Goal: Task Accomplishment & Management: Complete application form

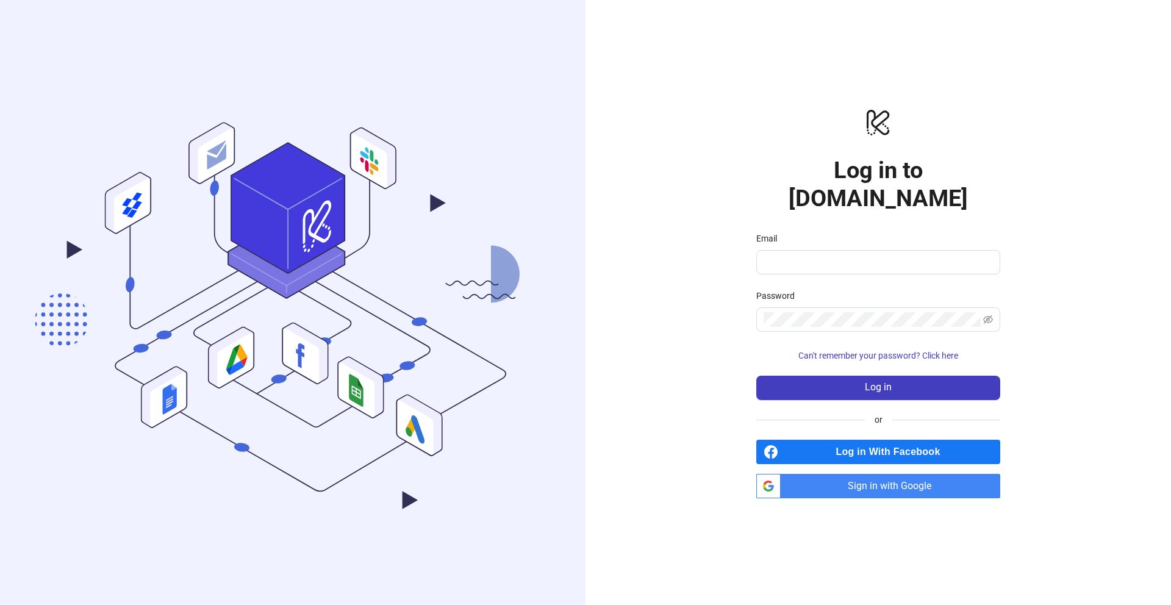
click at [876, 474] on span "Sign in with Google" at bounding box center [893, 486] width 215 height 24
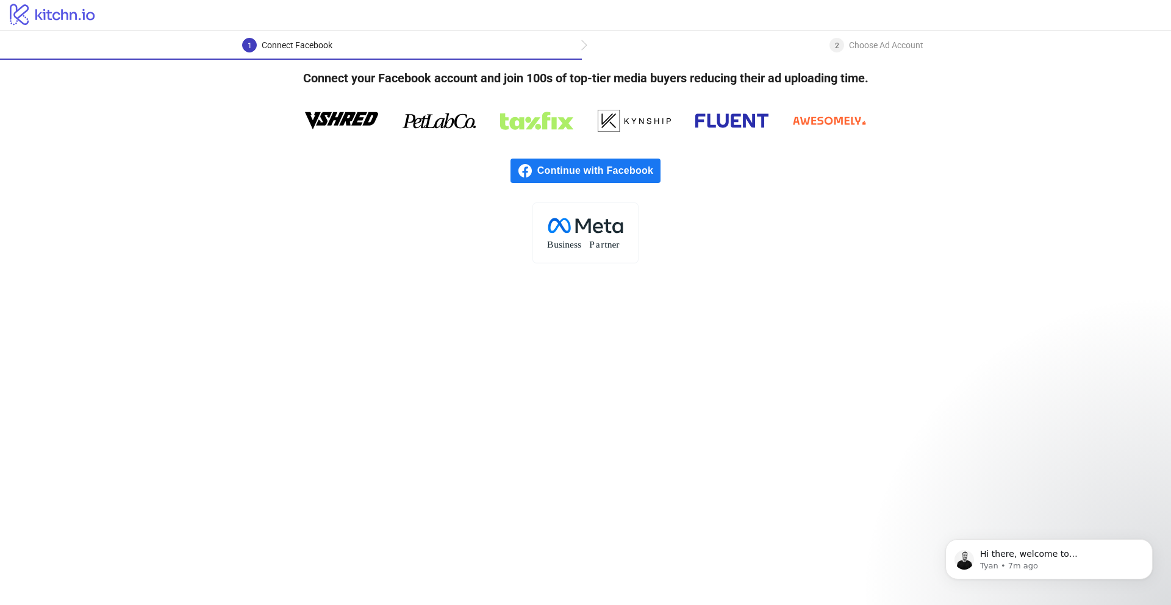
click at [620, 166] on span "Continue with Facebook" at bounding box center [598, 171] width 123 height 24
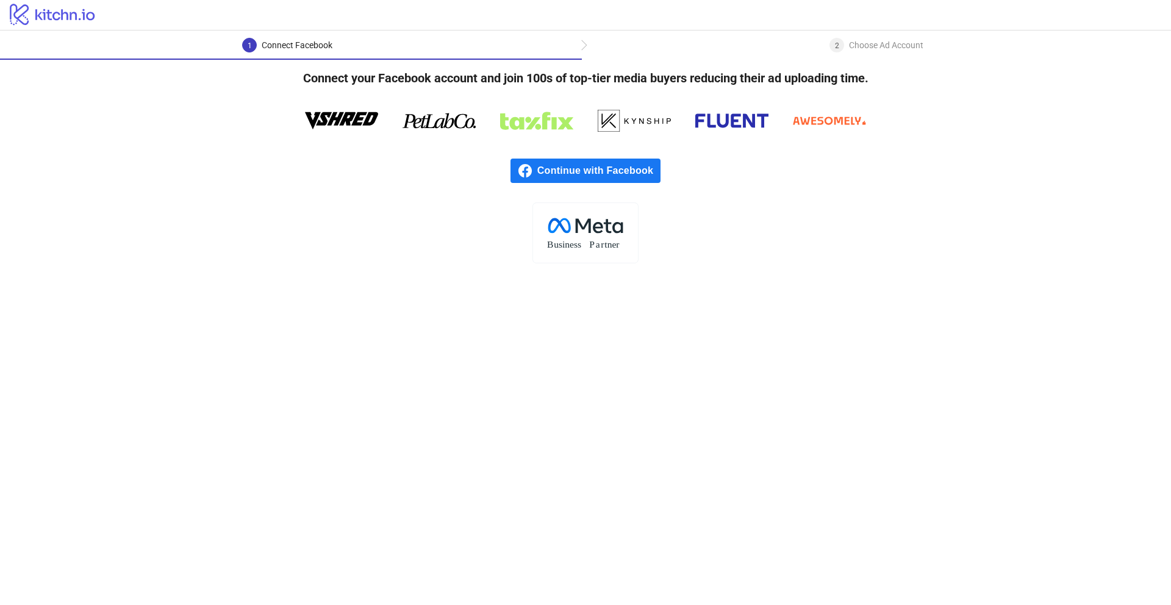
click at [609, 178] on span "Continue with Facebook" at bounding box center [598, 171] width 123 height 24
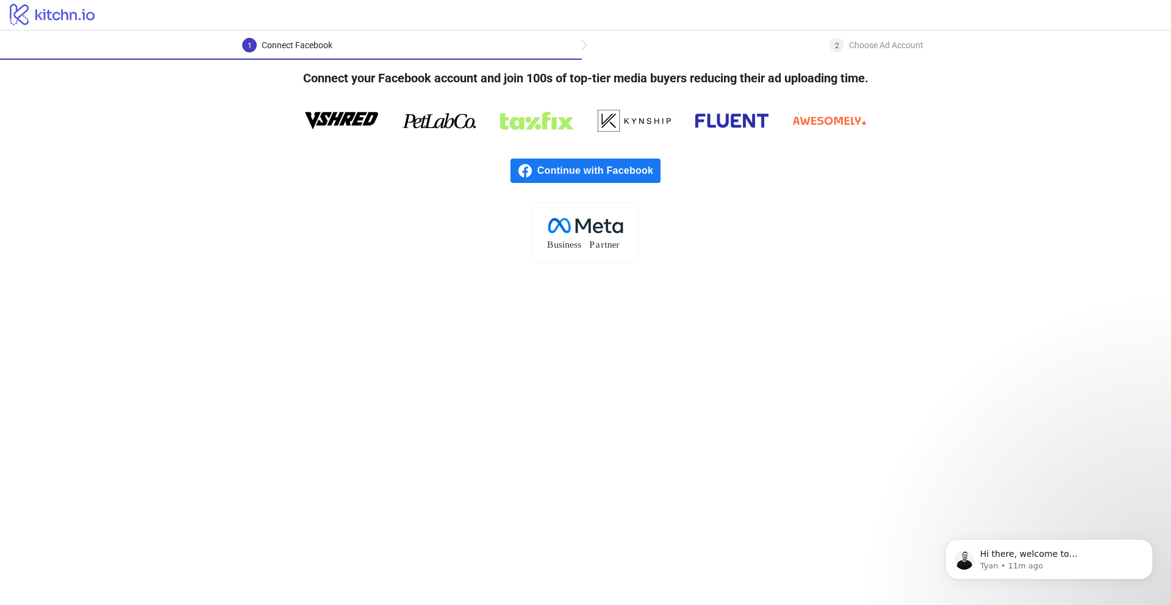
click at [579, 170] on span "Continue with Facebook" at bounding box center [598, 171] width 123 height 24
click at [807, 53] on div "2 Choose Ad Account" at bounding box center [876, 49] width 589 height 22
click at [303, 91] on h4 "Connect your Facebook account and join 100s of top-tier media buyers reducing t…" at bounding box center [586, 78] width 604 height 37
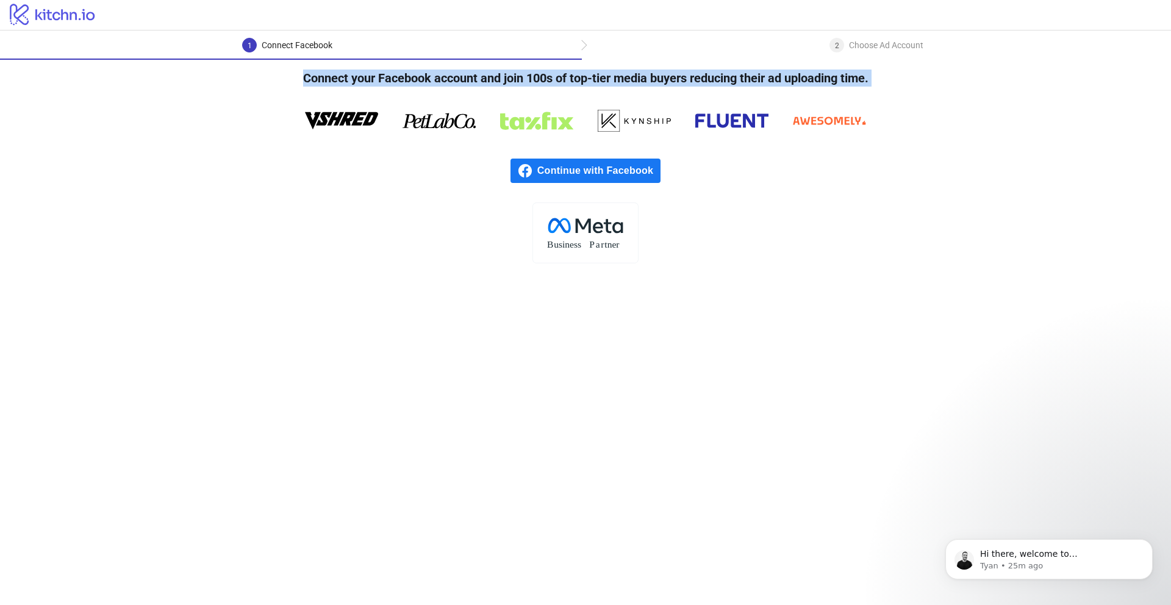
click at [303, 91] on h4 "Connect your Facebook account and join 100s of top-tier media buyers reducing t…" at bounding box center [586, 78] width 604 height 37
copy div "Connect your Facebook account and join 100s of top-tier media buyers reducing t…"
